Goal: Information Seeking & Learning: Learn about a topic

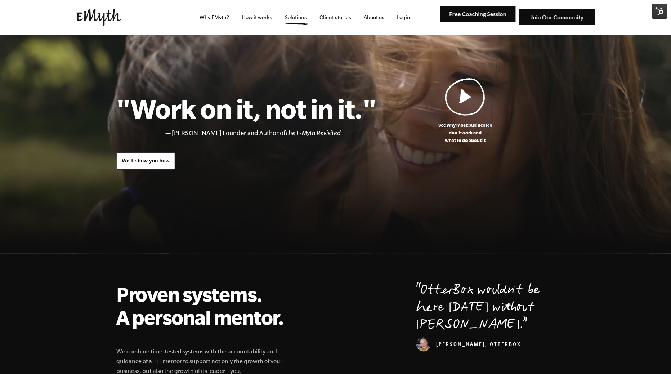
click at [292, 21] on link "Solutions" at bounding box center [295, 17] width 33 height 35
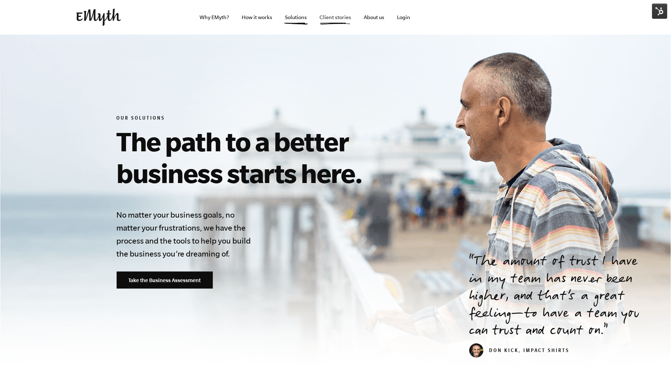
click at [337, 12] on link "Client stories" at bounding box center [334, 17] width 43 height 35
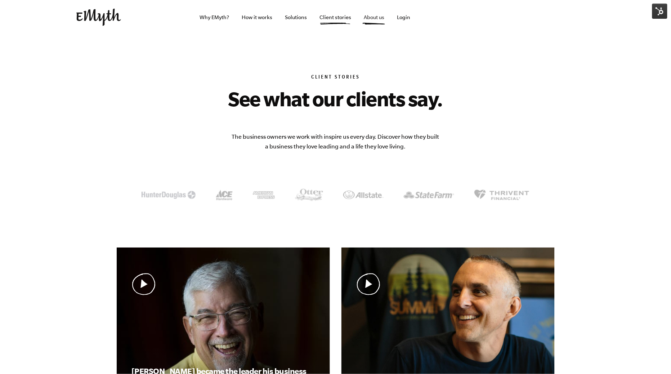
click at [370, 18] on link "About us" at bounding box center [374, 17] width 32 height 35
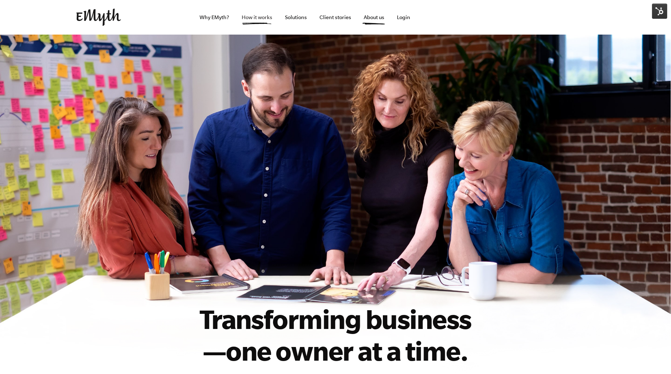
click at [258, 14] on link "How it works" at bounding box center [257, 17] width 42 height 35
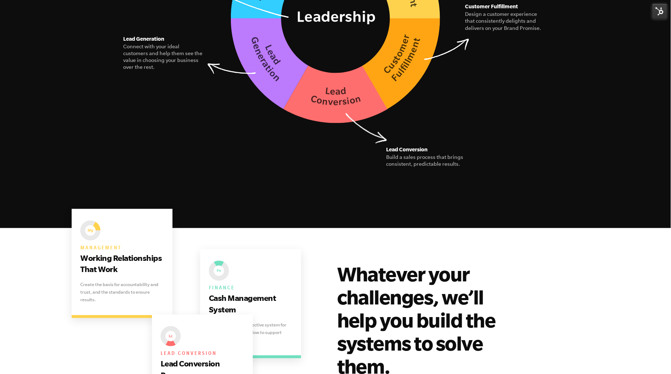
scroll to position [930, 0]
